Goal: Information Seeking & Learning: Check status

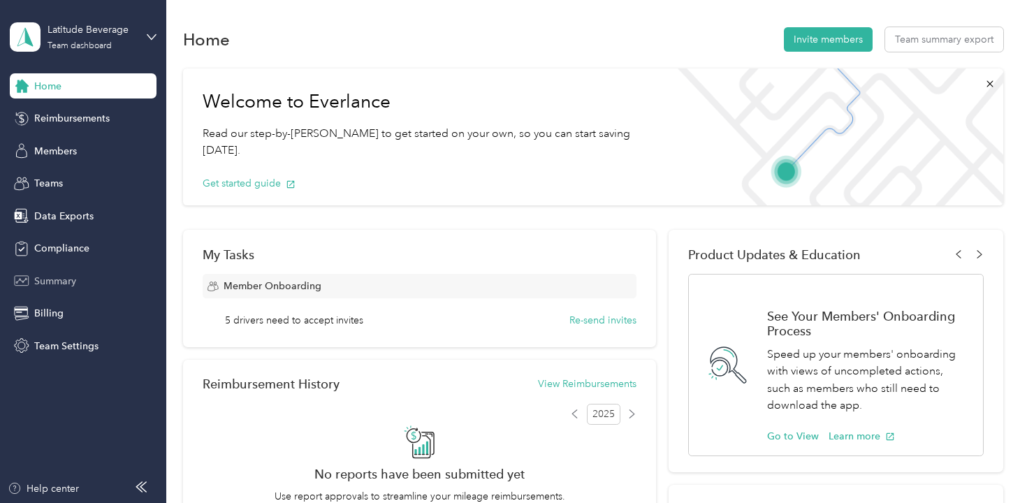
click at [57, 280] on span "Summary" at bounding box center [55, 281] width 42 height 15
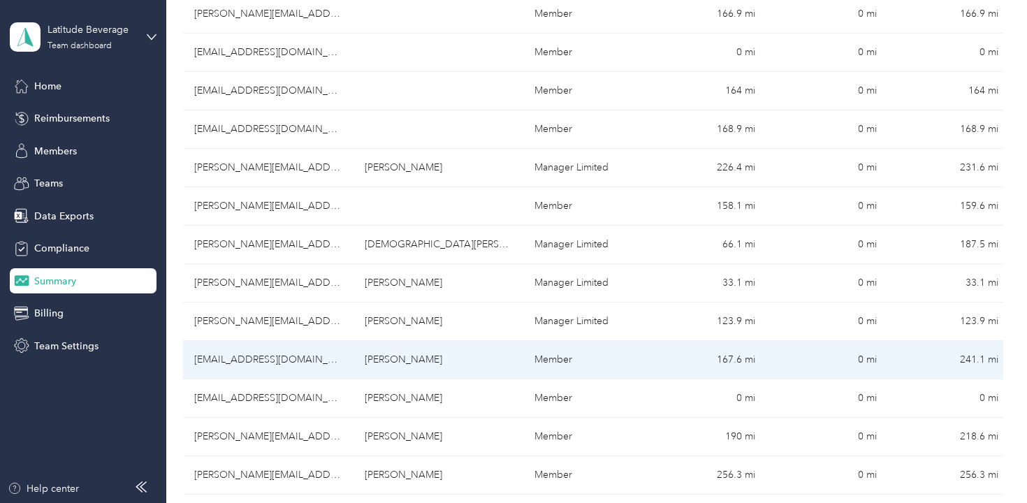
scroll to position [611, 0]
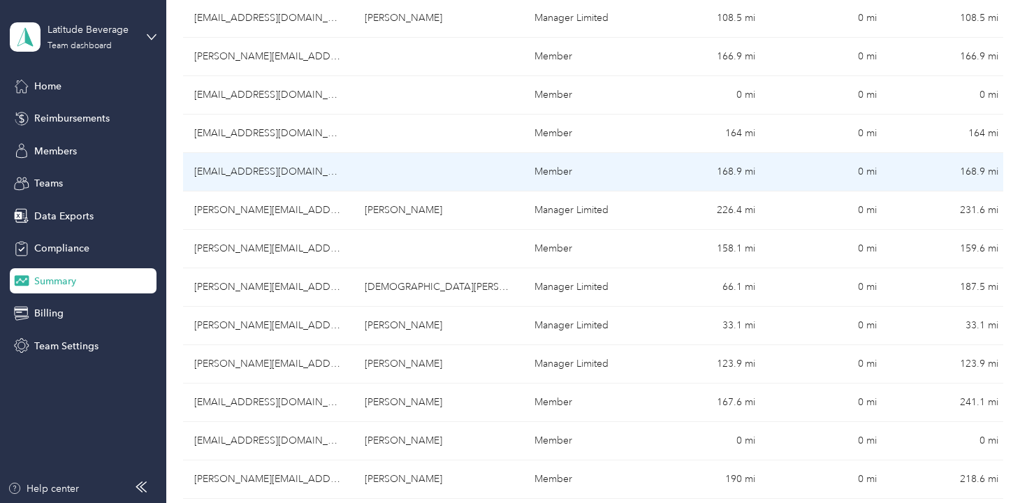
click at [725, 180] on td "168.9 mi" at bounding box center [706, 172] width 122 height 38
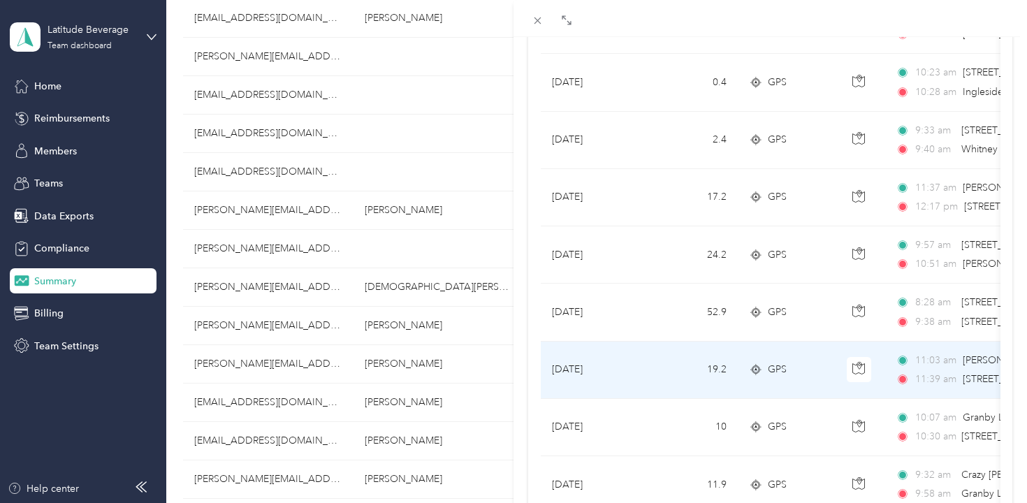
scroll to position [949, 0]
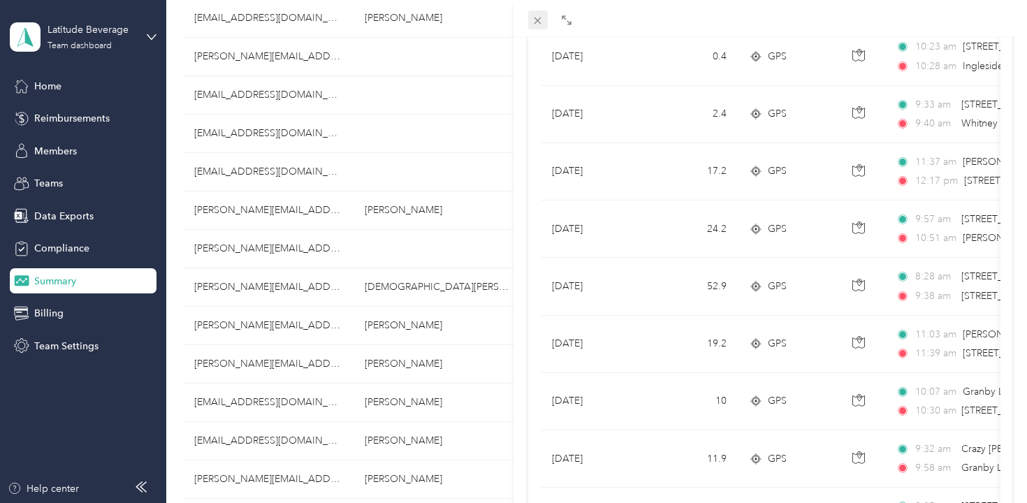
click at [539, 20] on icon at bounding box center [538, 21] width 12 height 12
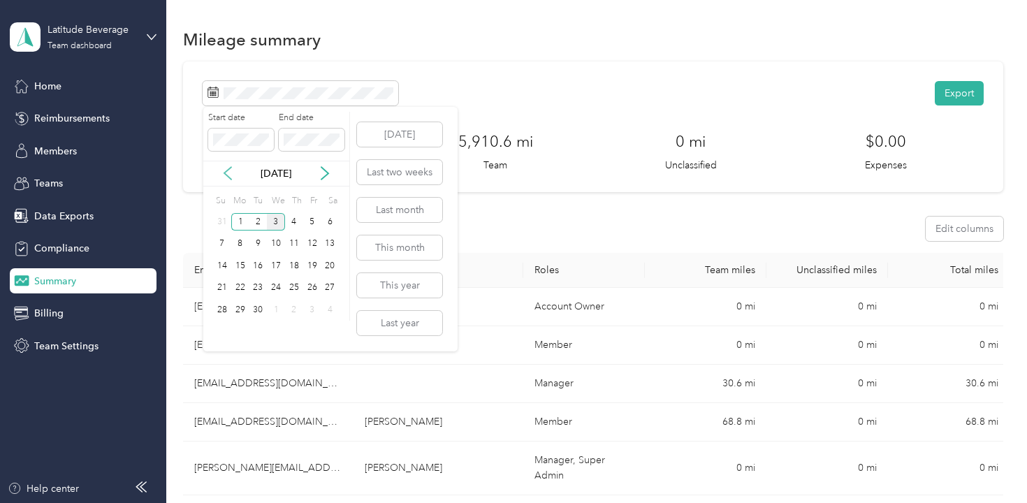
click at [227, 171] on icon at bounding box center [227, 174] width 7 height 13
click at [238, 310] on div "25" at bounding box center [240, 309] width 18 height 17
click at [258, 175] on p "[DATE]" at bounding box center [276, 173] width 59 height 15
click at [324, 175] on icon at bounding box center [325, 173] width 14 height 14
click at [274, 218] on div "3" at bounding box center [276, 221] width 18 height 17
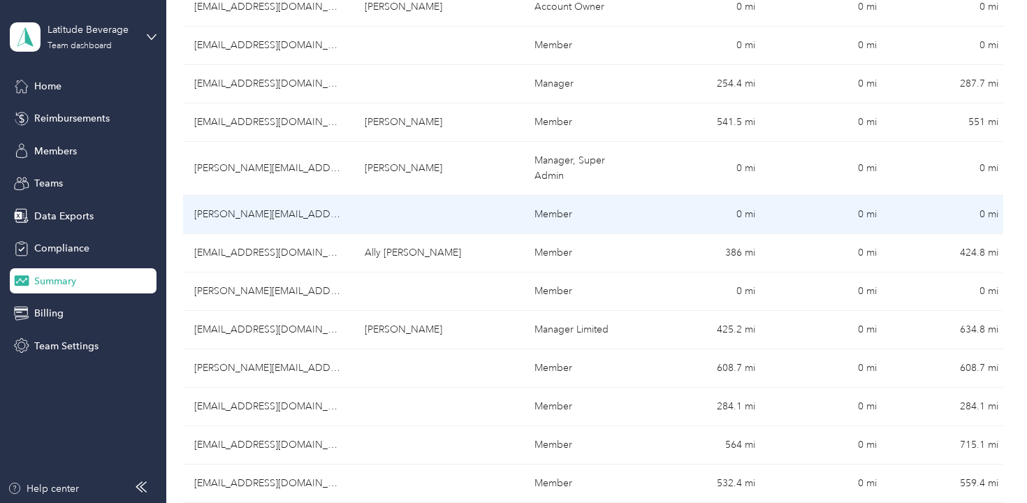
scroll to position [301, 0]
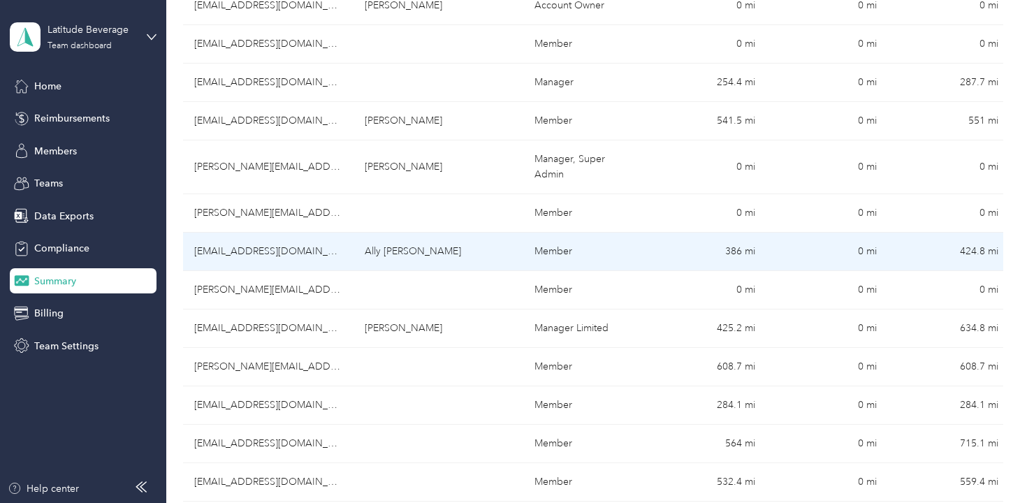
click at [730, 252] on td "386 mi" at bounding box center [706, 252] width 122 height 38
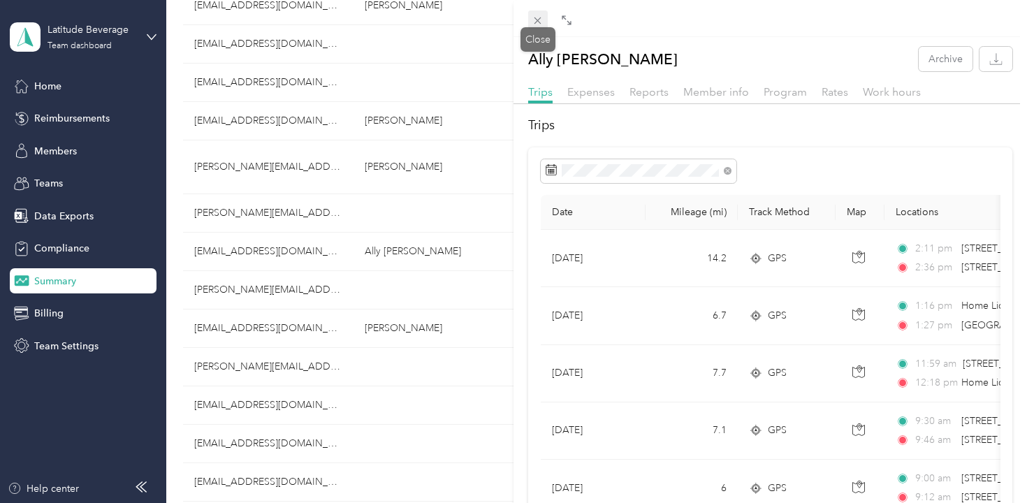
click at [536, 25] on icon at bounding box center [538, 21] width 12 height 12
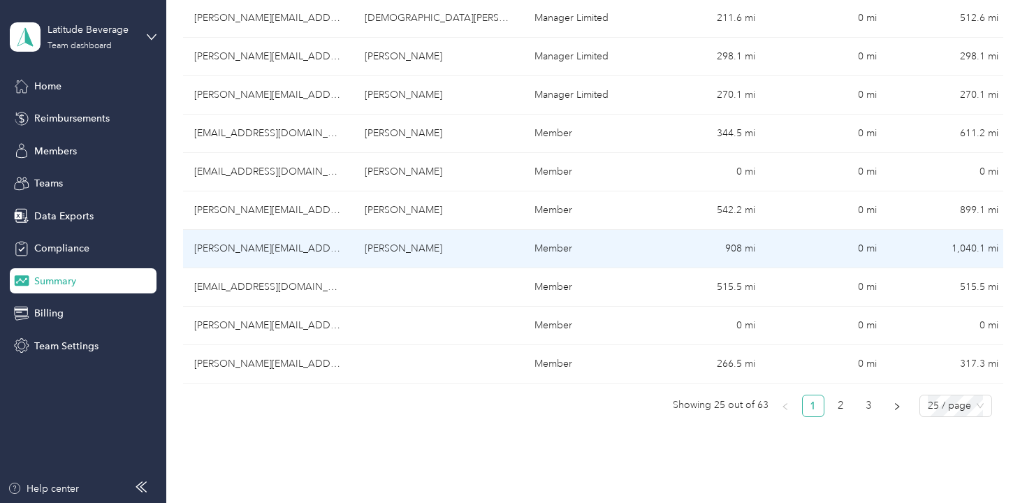
scroll to position [883, 0]
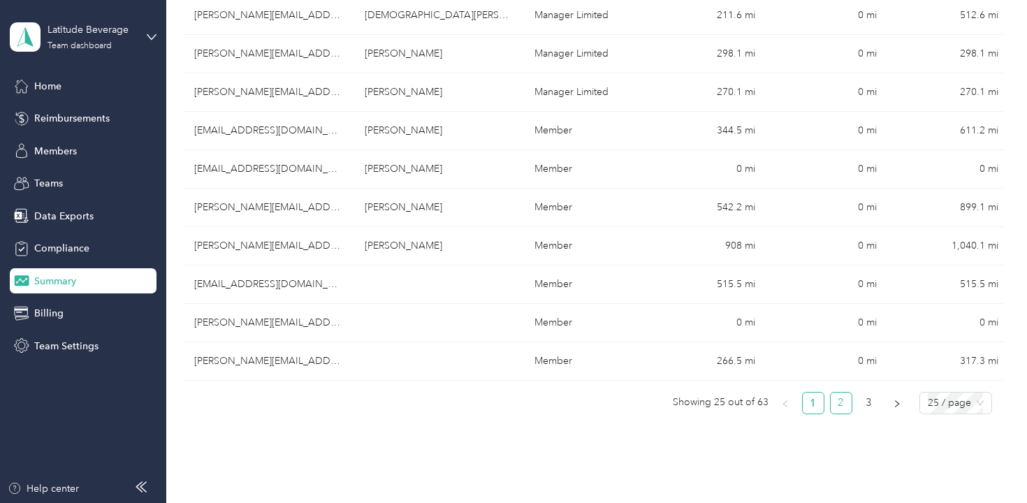
click at [848, 405] on link "2" at bounding box center [841, 403] width 21 height 21
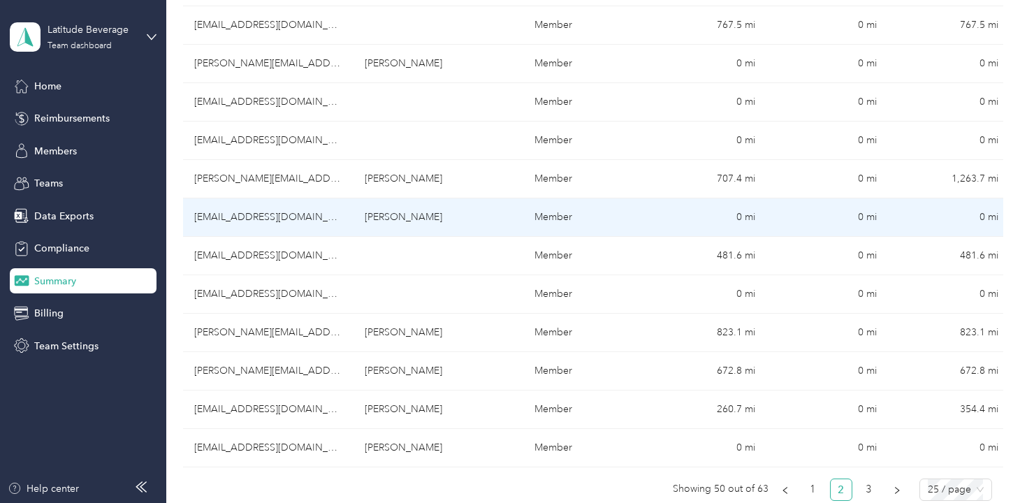
scroll to position [802, 0]
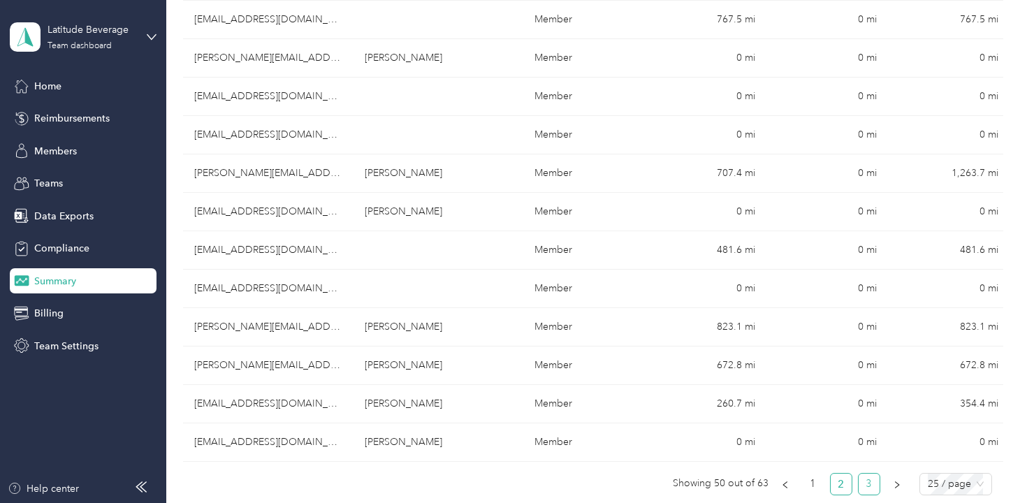
click at [876, 474] on link "3" at bounding box center [869, 484] width 21 height 21
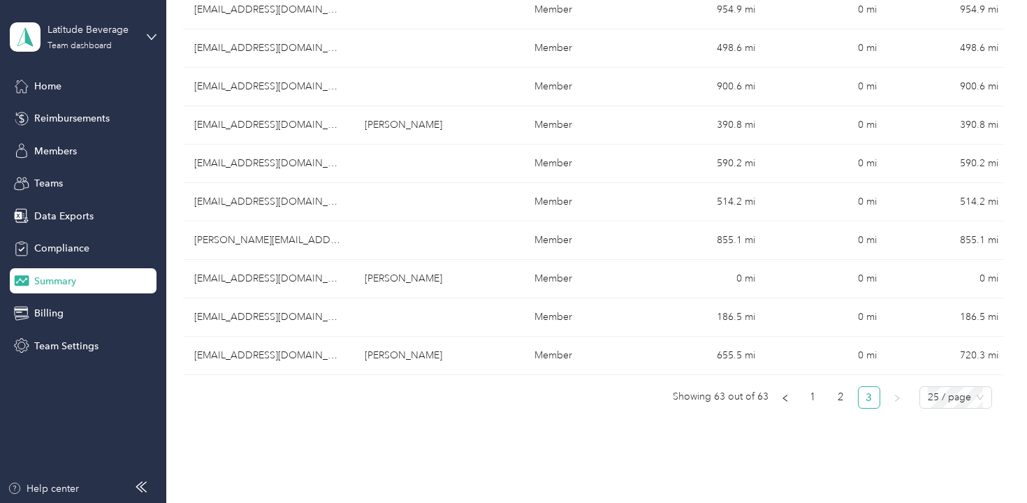
scroll to position [410, 0]
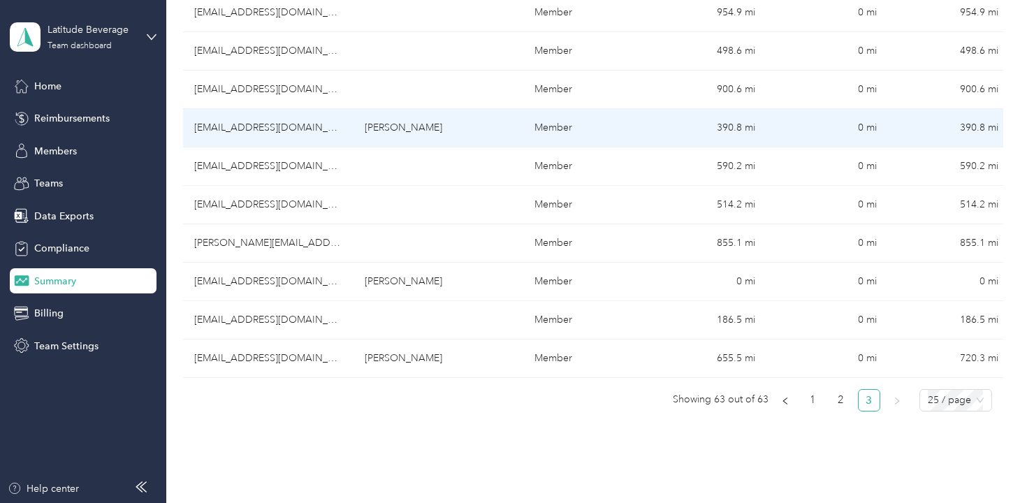
click at [727, 127] on td "390.8 mi" at bounding box center [706, 128] width 122 height 38
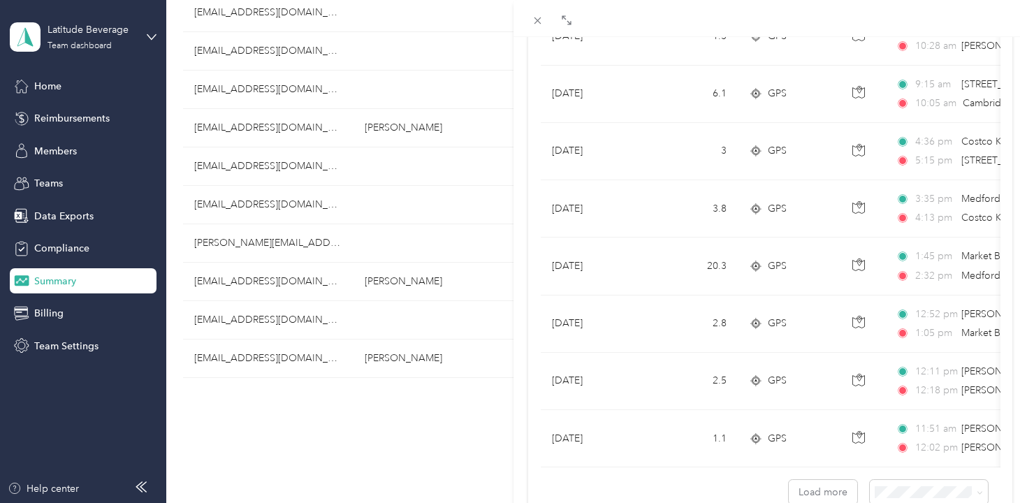
scroll to position [1261, 0]
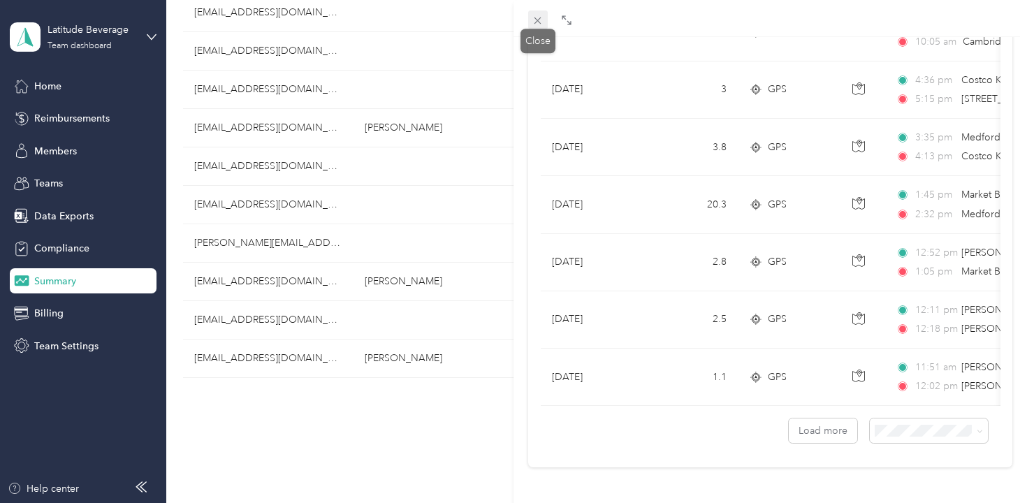
click at [535, 17] on icon at bounding box center [538, 21] width 12 height 12
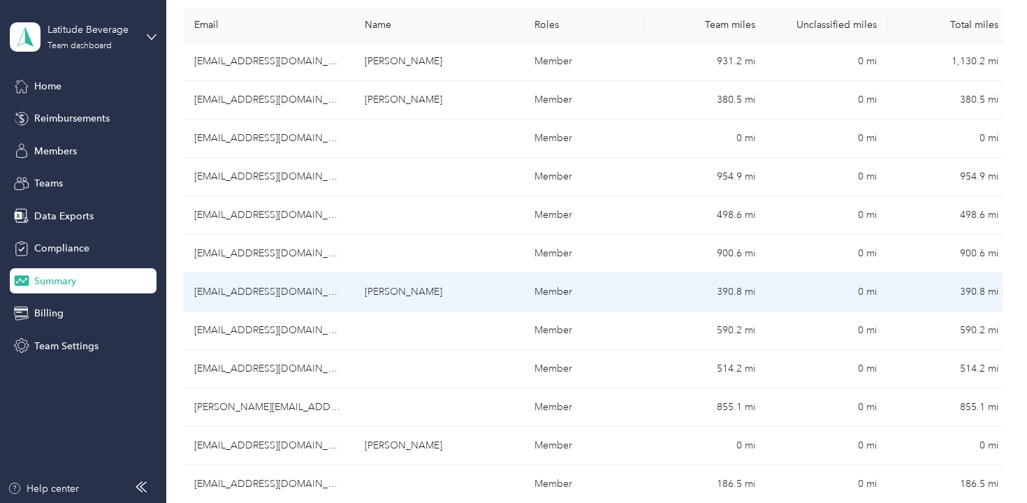
scroll to position [245, 0]
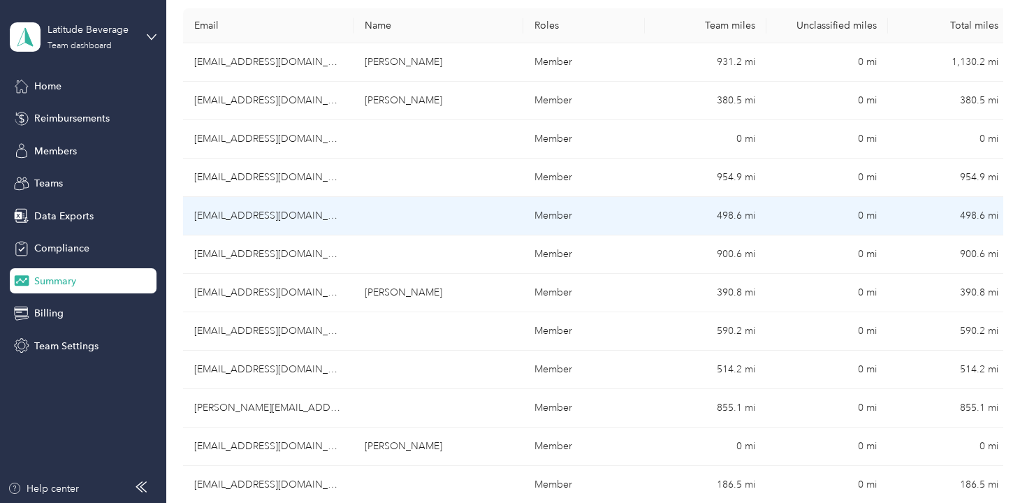
click at [737, 210] on td "498.6 mi" at bounding box center [706, 216] width 122 height 38
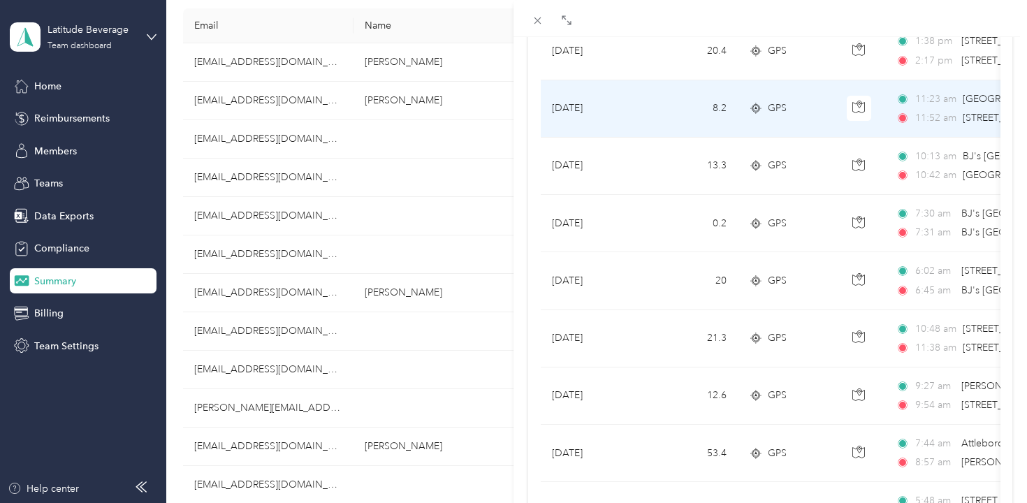
scroll to position [283, 0]
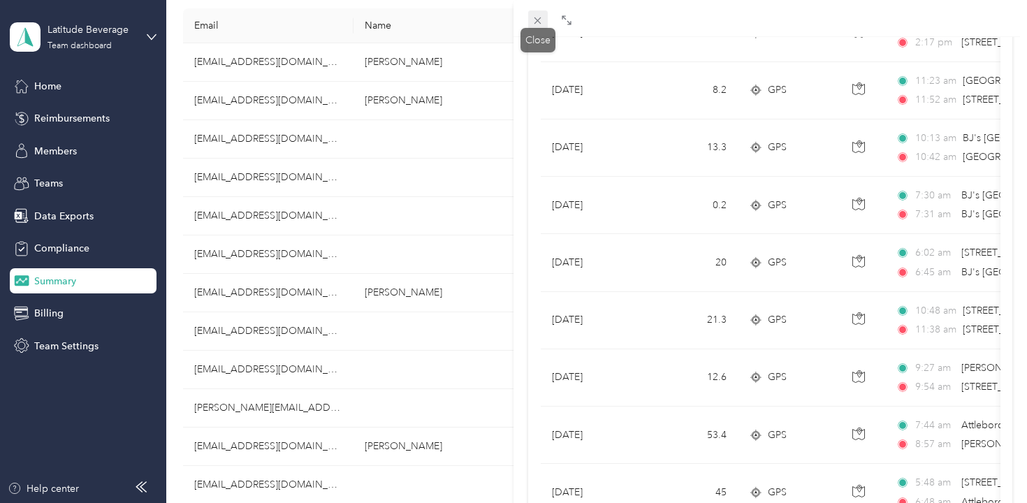
click at [536, 13] on span at bounding box center [538, 20] width 20 height 20
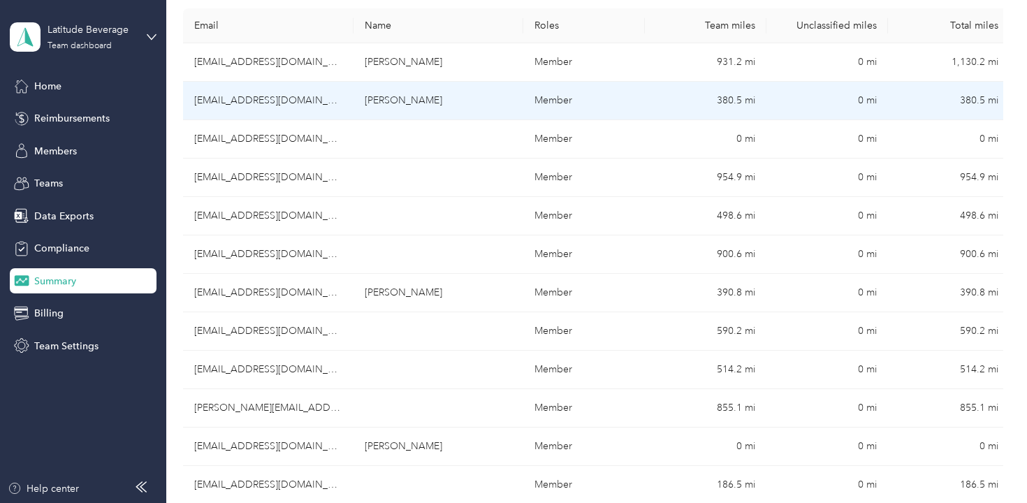
click at [731, 103] on td "380.5 mi" at bounding box center [706, 101] width 122 height 38
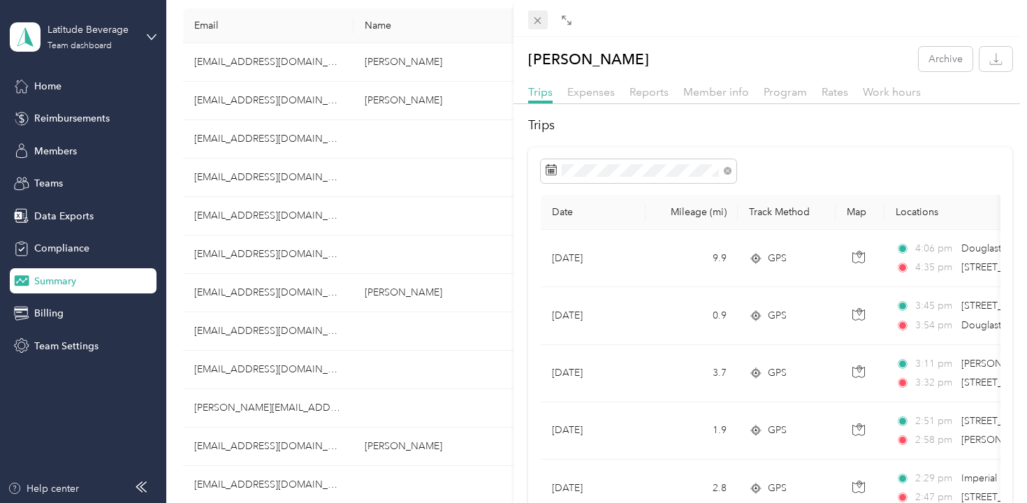
click at [543, 19] on icon at bounding box center [538, 21] width 12 height 12
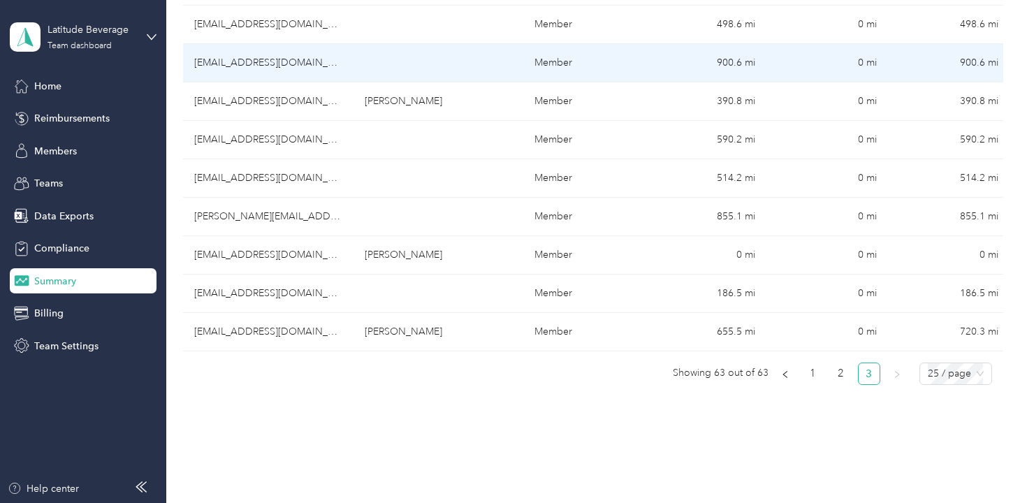
scroll to position [449, 0]
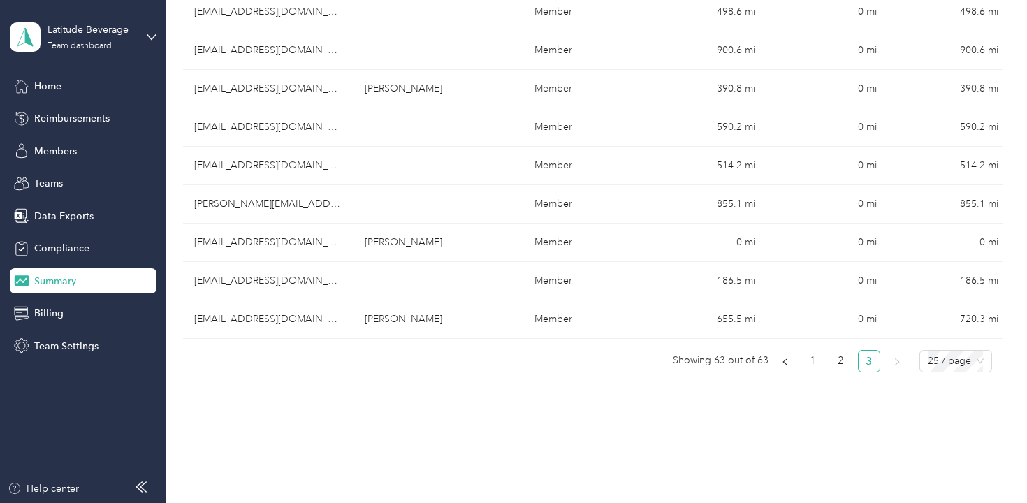
click at [382, 409] on div "Export 24,365.8 mi All miles 21,489.3 mi Team 53.3 mi Unclassified $0.00 Expens…" at bounding box center [593, 28] width 820 height 830
click at [821, 354] on link "1" at bounding box center [813, 361] width 21 height 21
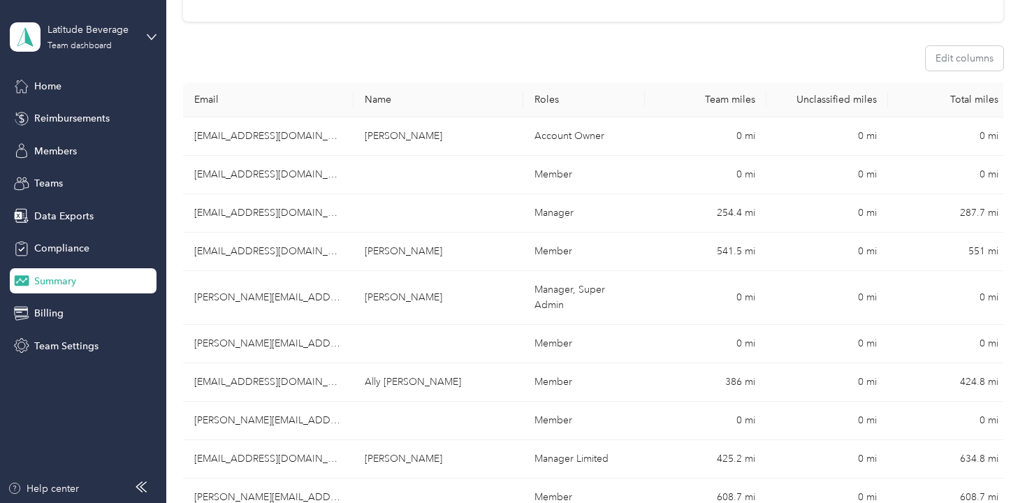
scroll to position [0, 0]
